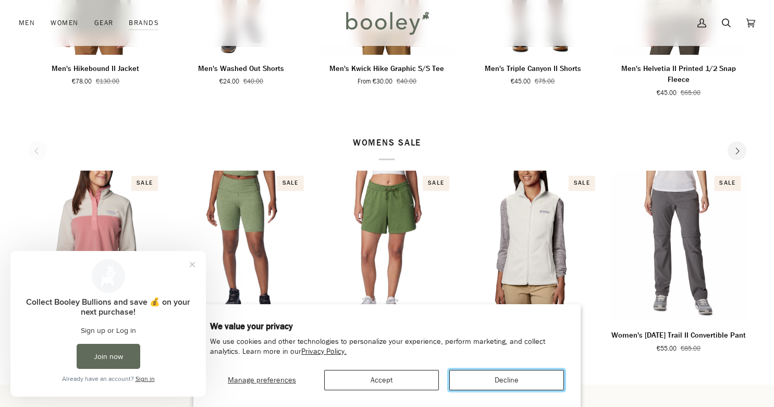
click at [478, 385] on button "Decline" at bounding box center [506, 380] width 115 height 20
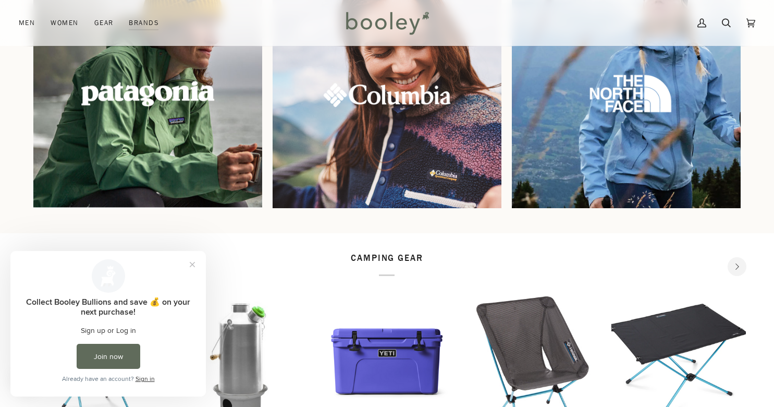
scroll to position [992, 0]
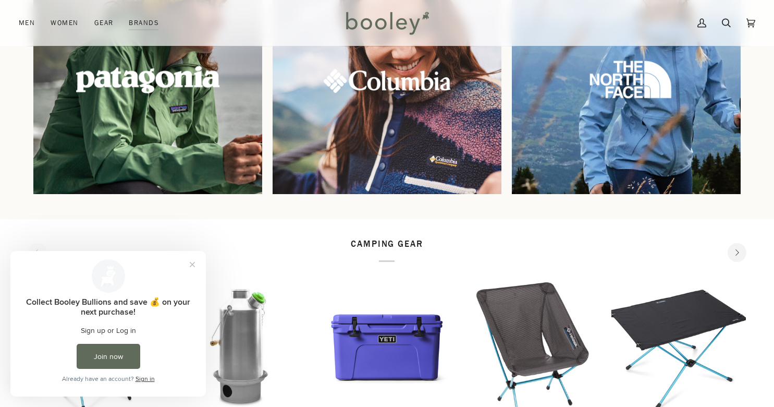
click at [173, 98] on img at bounding box center [147, 79] width 247 height 247
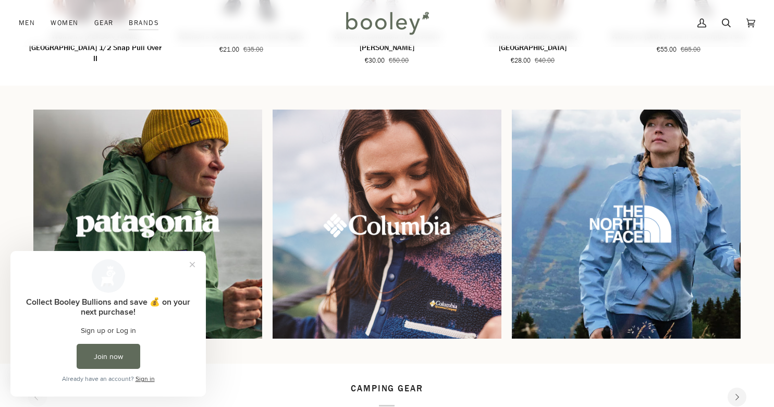
scroll to position [856, 0]
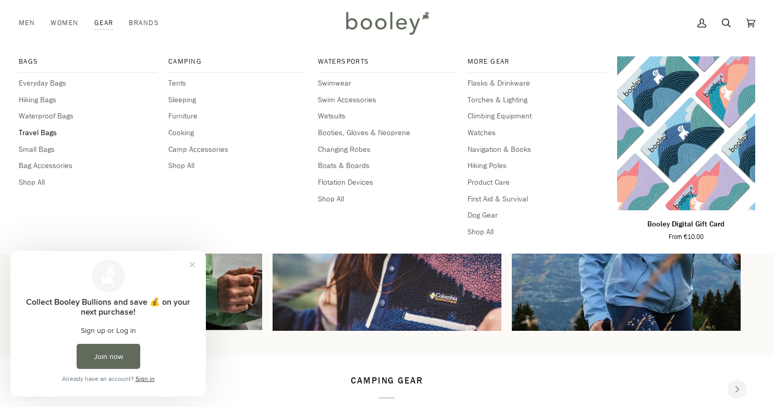
click at [53, 134] on span "Travel Bags" at bounding box center [88, 132] width 138 height 11
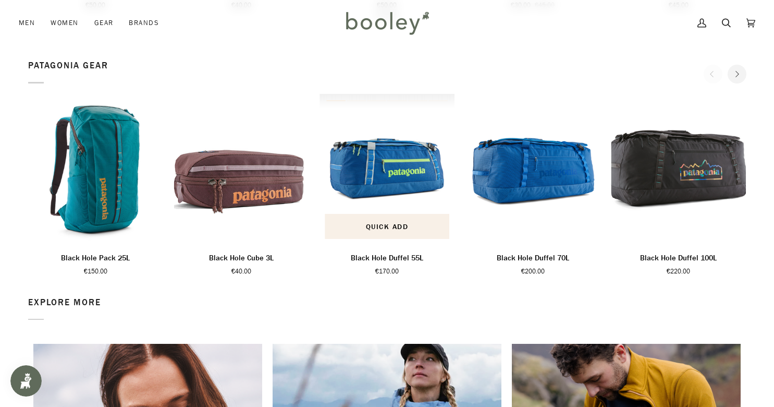
scroll to position [1091, 0]
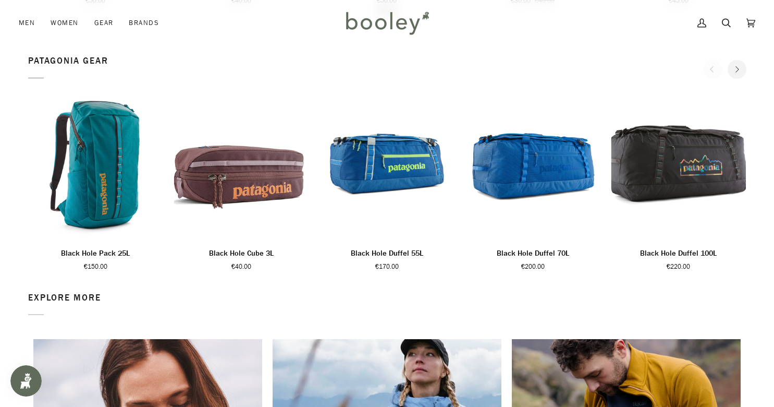
click at [739, 69] on icon "Next" at bounding box center [736, 69] width 7 height 7
